Goal: Task Accomplishment & Management: Use online tool/utility

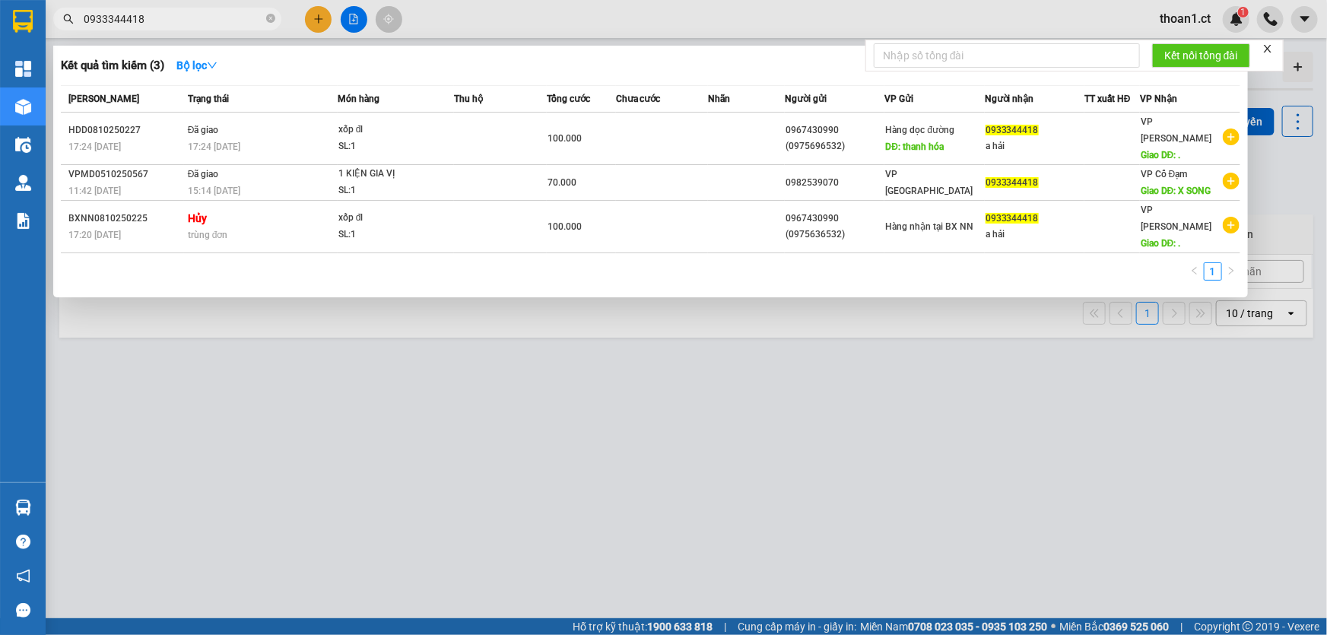
click at [214, 20] on input "0933344418" at bounding box center [174, 19] width 180 height 17
type input "0933344418"
click at [269, 18] on icon "close-circle" at bounding box center [270, 18] width 9 height 9
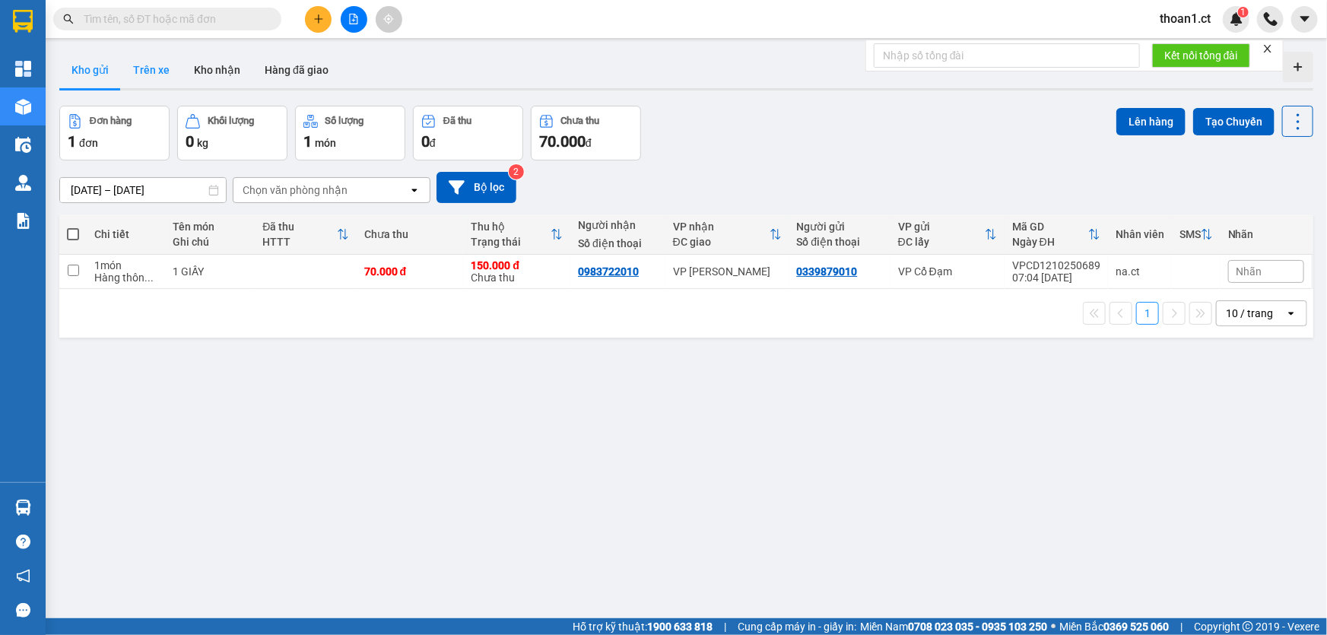
click at [152, 68] on button "Trên xe" at bounding box center [151, 70] width 61 height 37
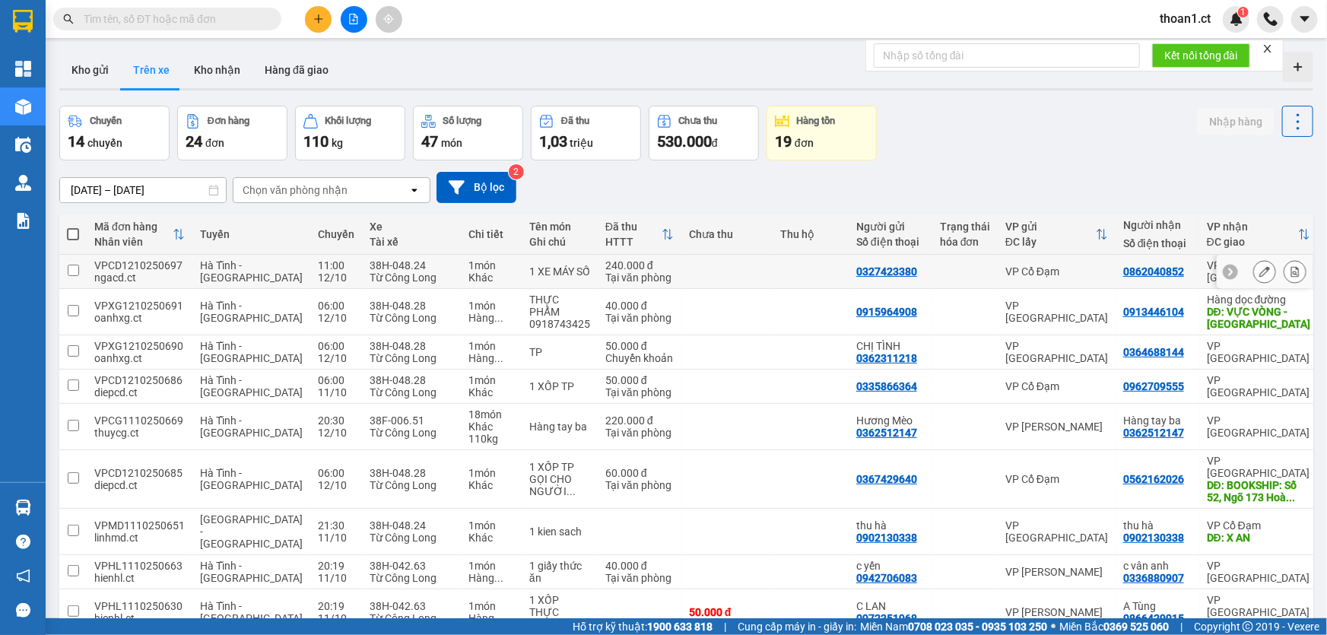
click at [73, 270] on input "checkbox" at bounding box center [73, 270] width 11 height 11
checkbox input "true"
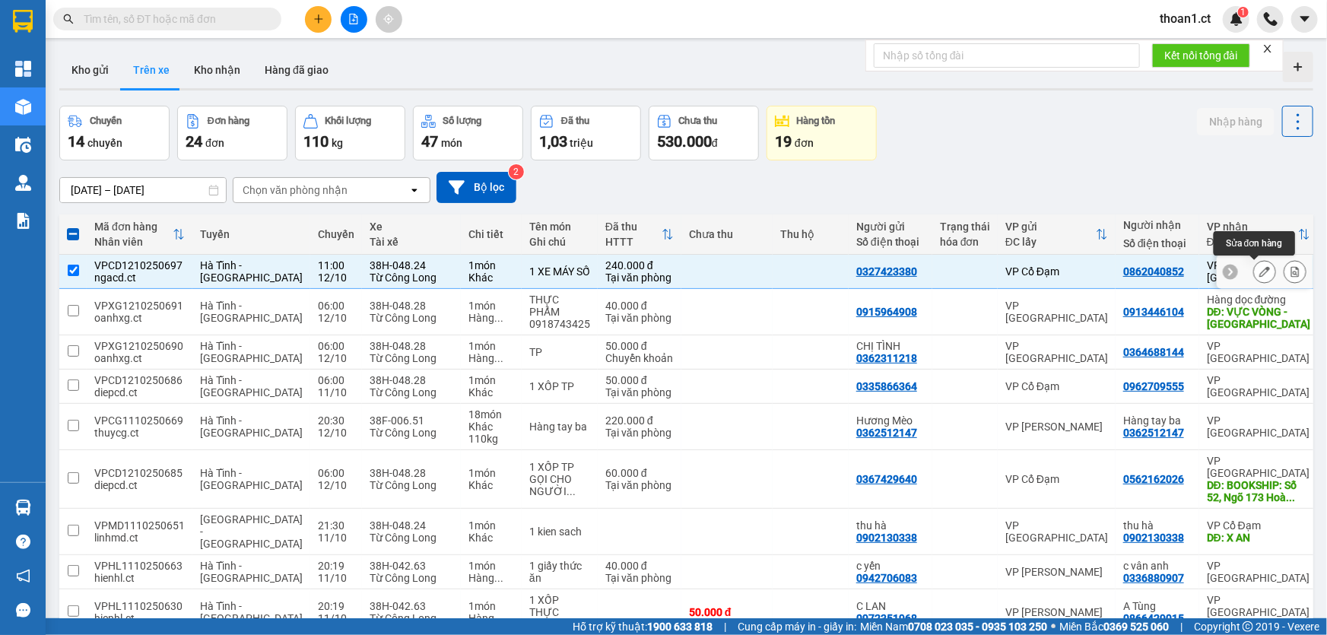
click at [1260, 271] on icon at bounding box center [1265, 271] width 11 height 11
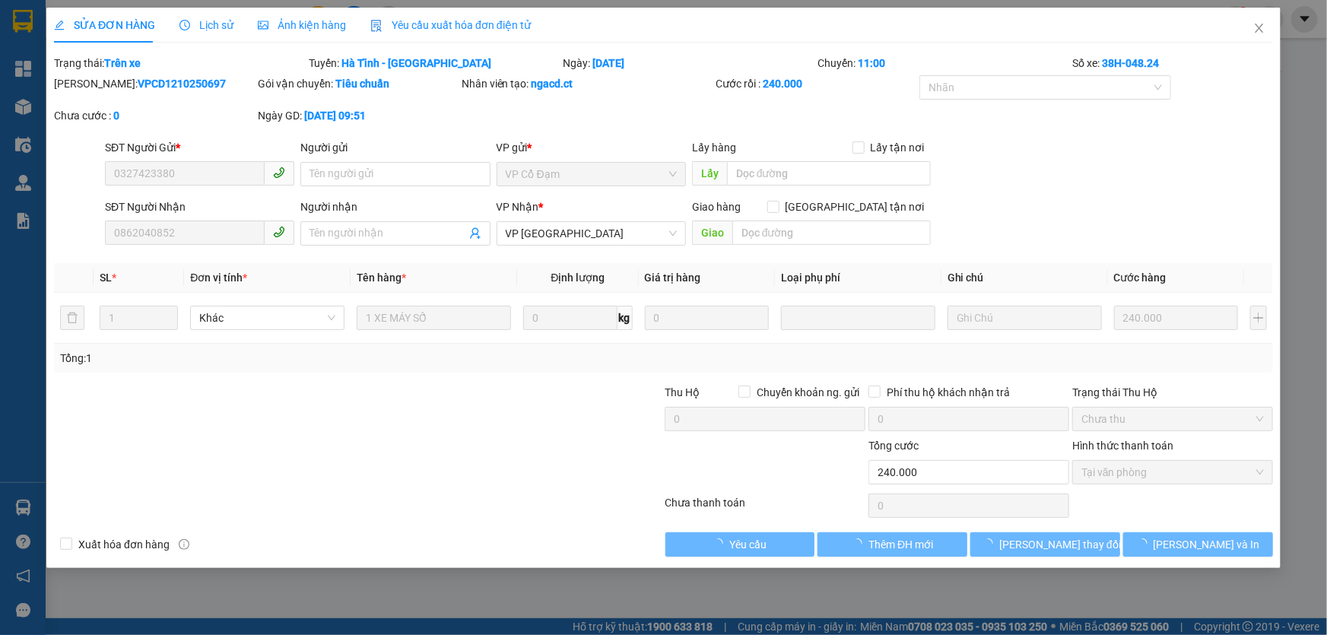
type input "0327423380"
type input "0862040852"
type input "0"
type input "240.000"
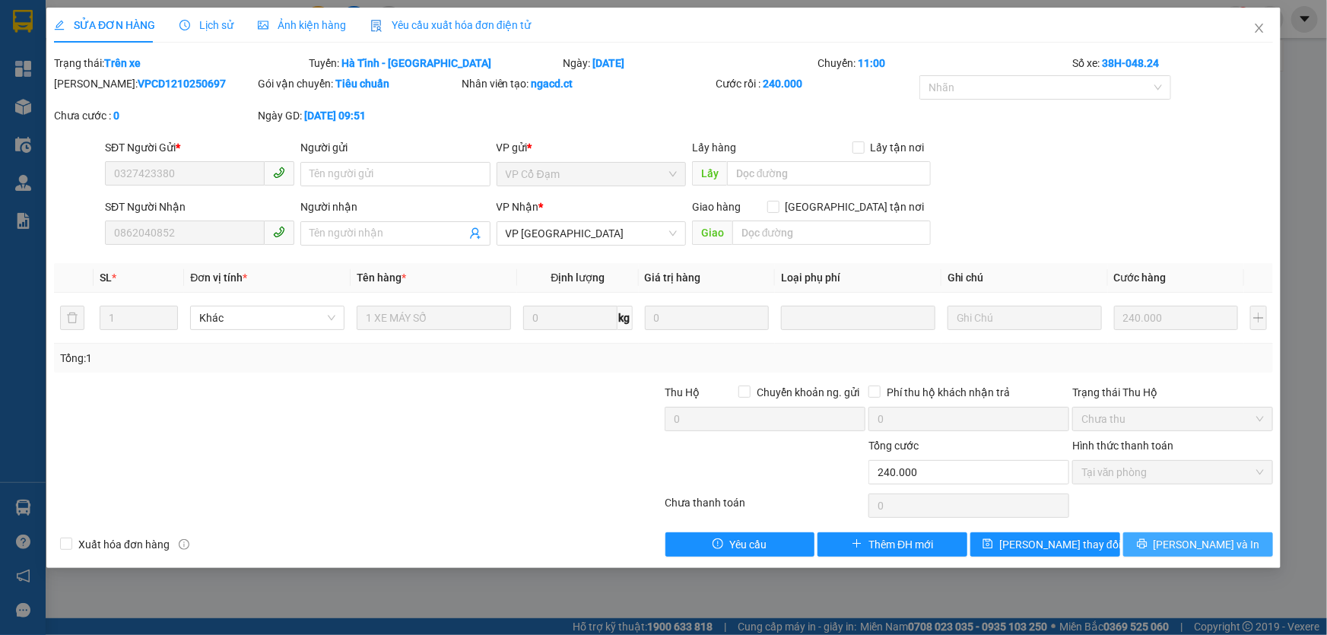
click at [1209, 544] on span "Lưu và In" at bounding box center [1207, 544] width 106 height 17
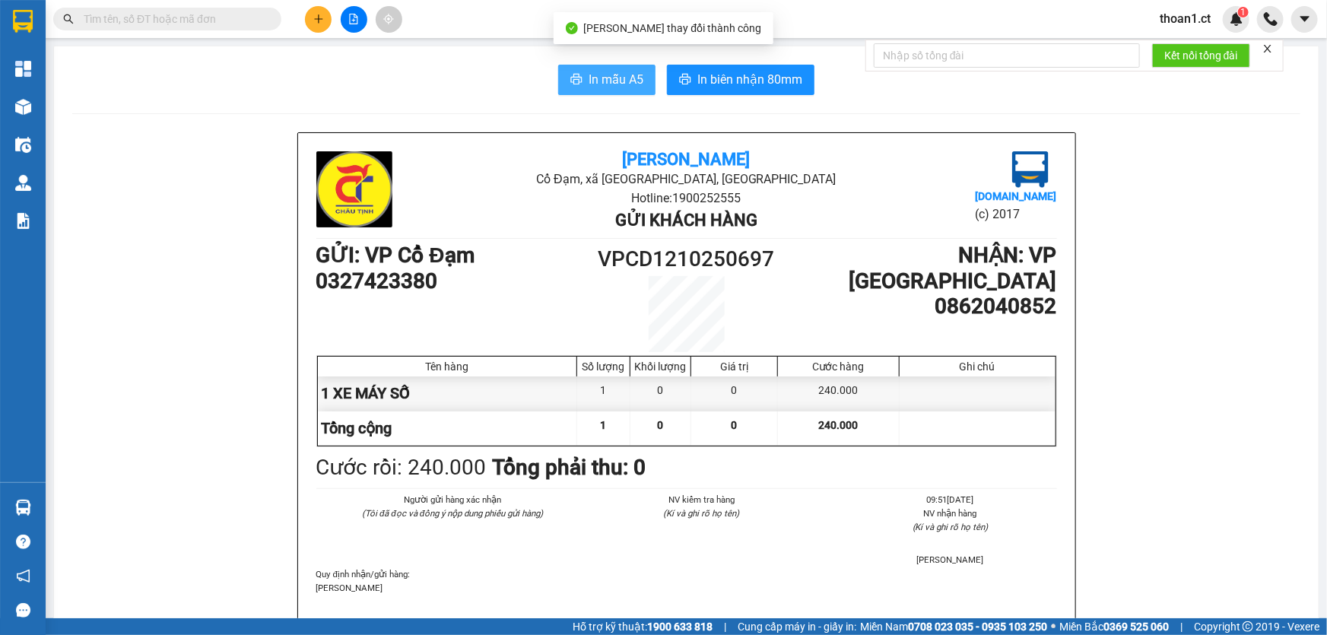
click at [612, 76] on span "In mẫu A5" at bounding box center [616, 79] width 55 height 19
click at [628, 86] on span "In mẫu A5" at bounding box center [616, 79] width 55 height 19
click at [1200, 22] on span "thoan1.ct" at bounding box center [1185, 18] width 75 height 19
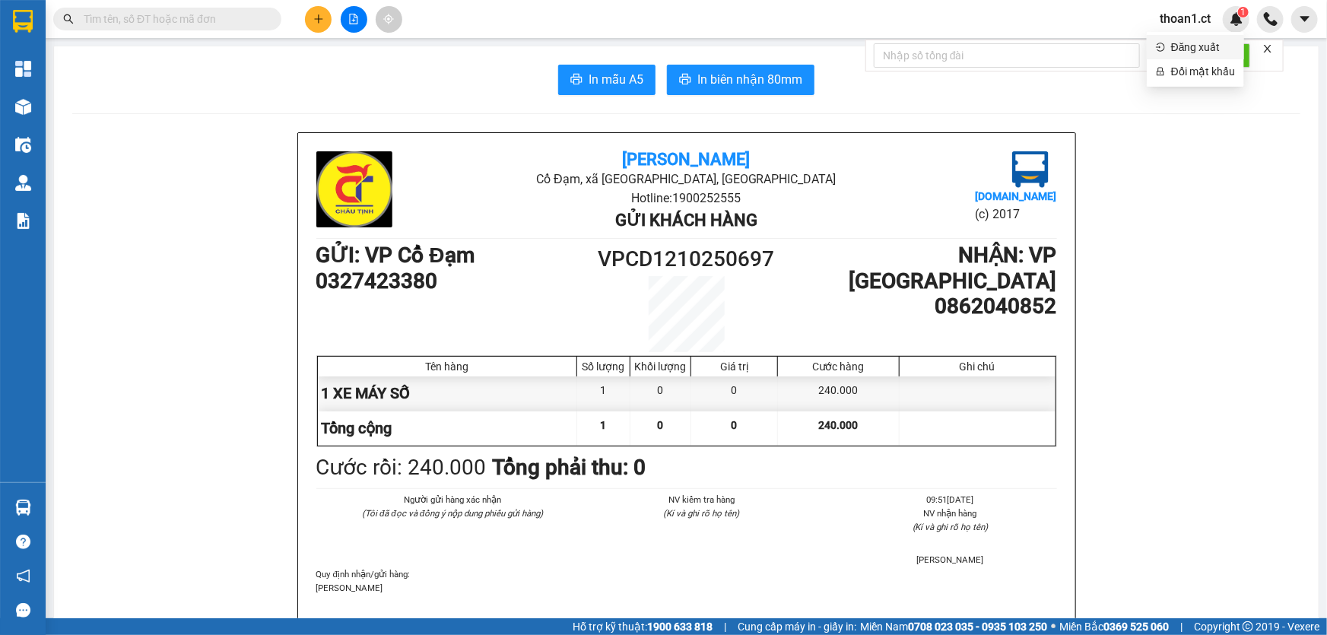
click at [1183, 52] on span "Đăng xuất" at bounding box center [1203, 47] width 64 height 17
